Goal: Communication & Community: Connect with others

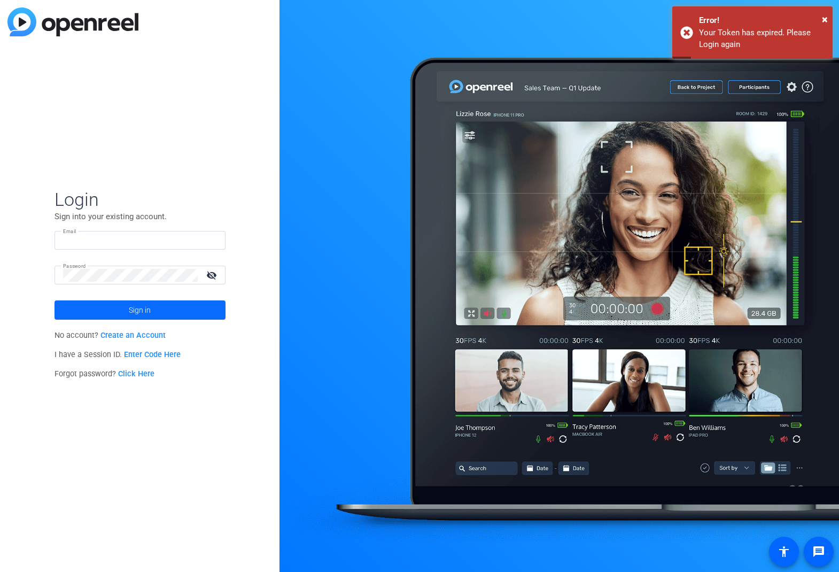
type input "[EMAIL_ADDRESS][DOMAIN_NAME]"
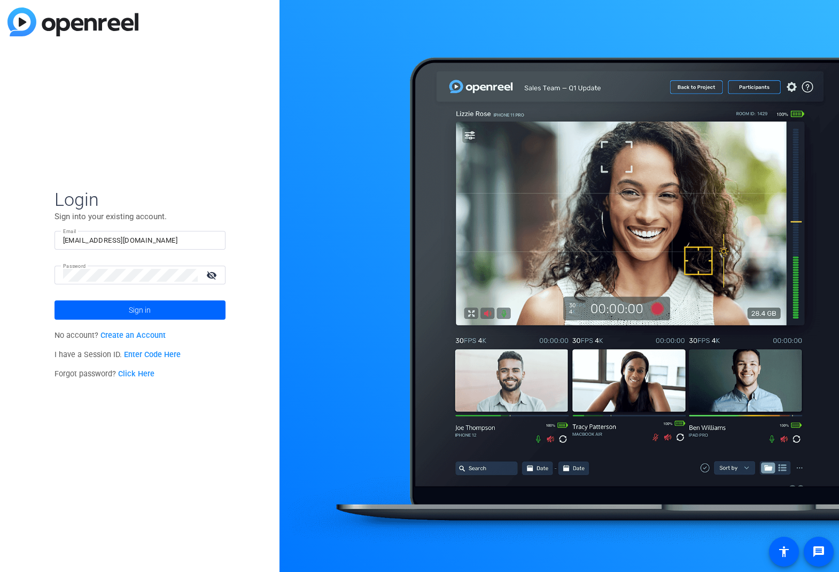
click at [132, 310] on span "Sign in" at bounding box center [140, 310] width 22 height 27
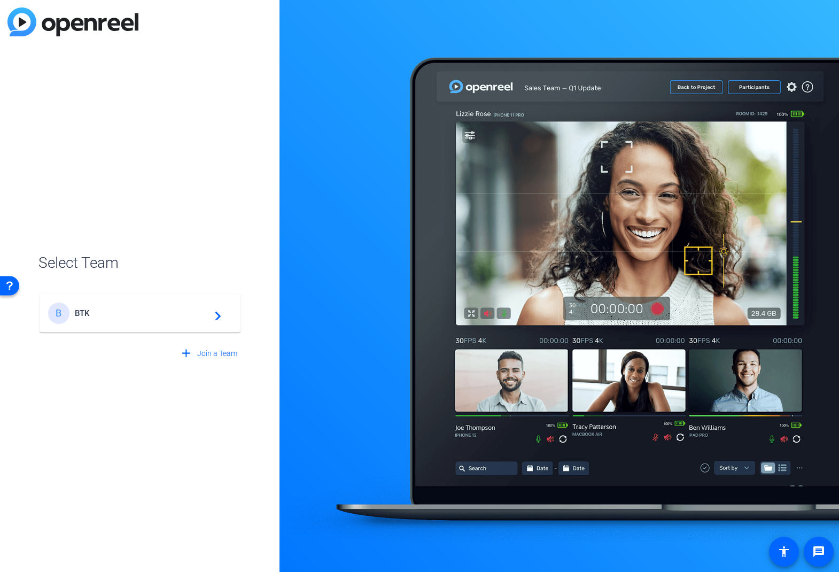
click at [124, 313] on span "BTK" at bounding box center [142, 314] width 134 height 10
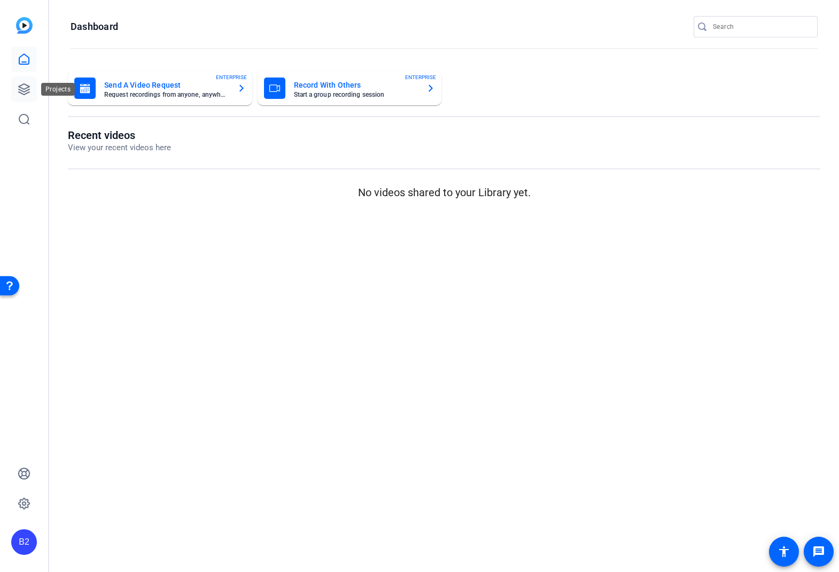
click at [32, 87] on link at bounding box center [24, 89] width 26 height 26
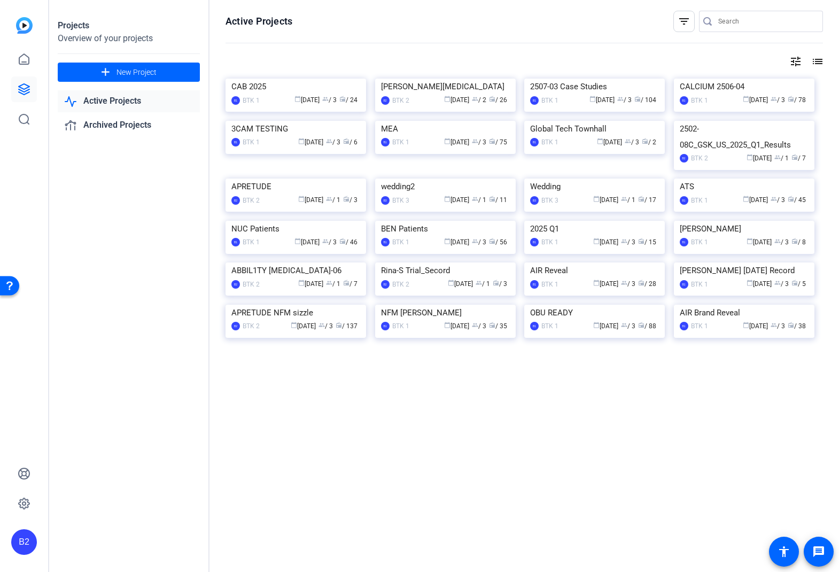
click at [579, 79] on img at bounding box center [595, 79] width 141 height 0
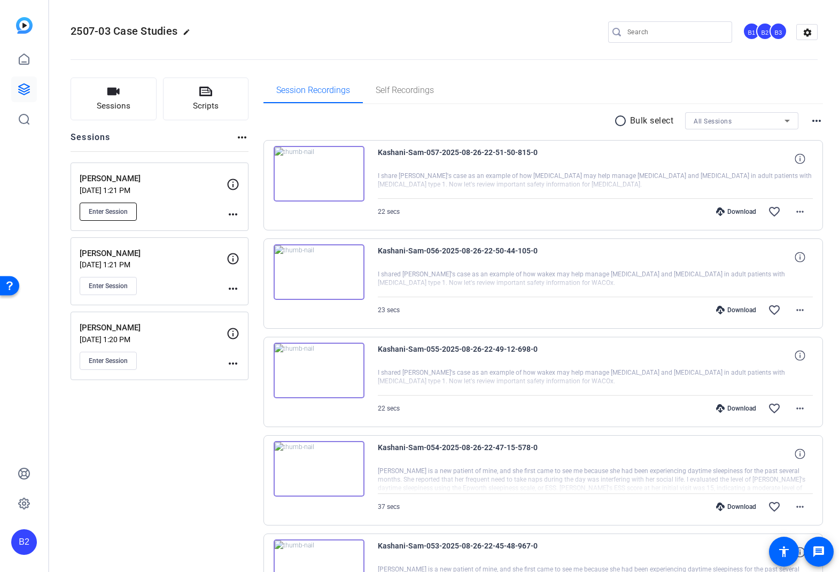
click at [118, 215] on span "Enter Session" at bounding box center [108, 211] width 39 height 9
click at [112, 288] on span "Enter Session" at bounding box center [108, 286] width 39 height 9
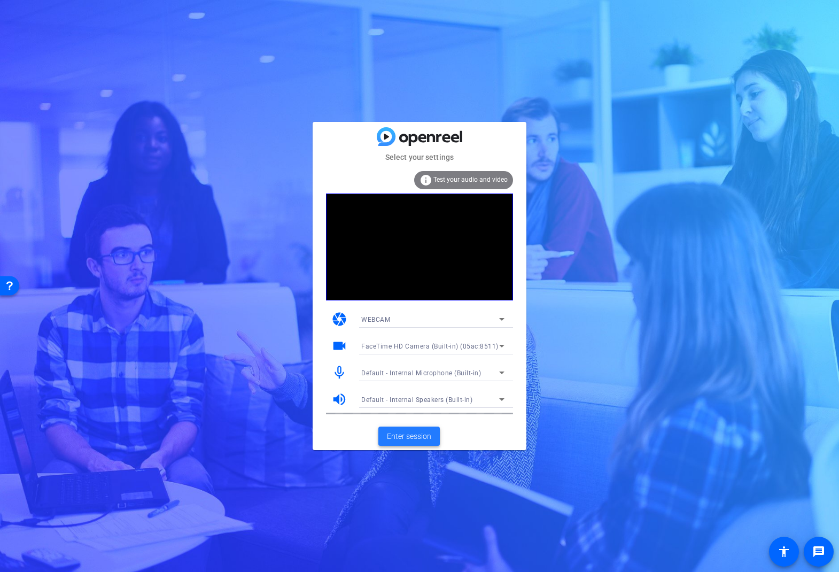
click at [419, 435] on span "Enter session" at bounding box center [409, 436] width 44 height 11
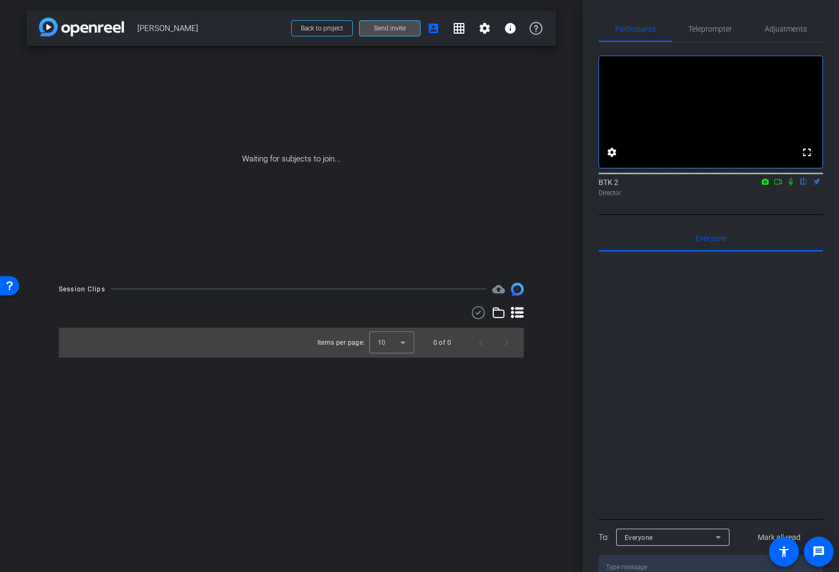
click at [399, 30] on span "Send invite" at bounding box center [390, 28] width 32 height 9
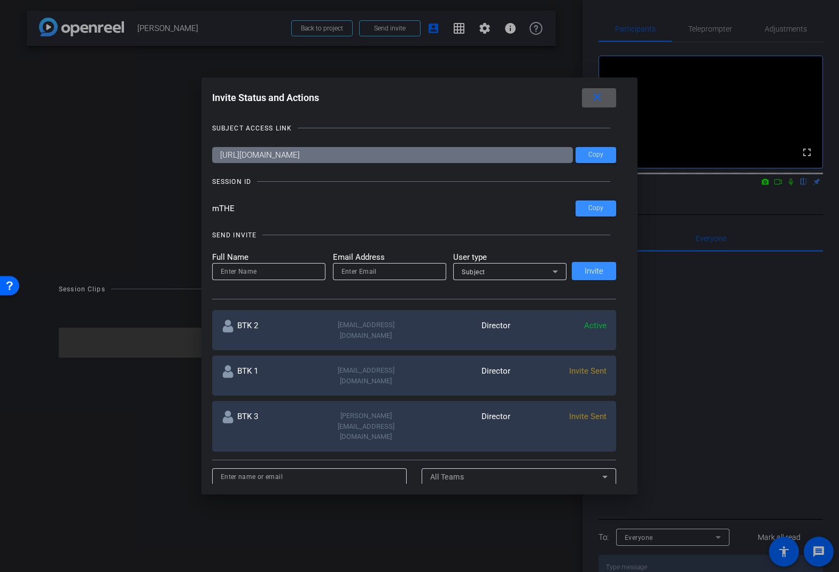
drag, startPoint x: 604, startPoint y: 100, endPoint x: 607, endPoint y: 73, distance: 27.4
click at [604, 100] on span at bounding box center [599, 98] width 34 height 26
